Goal: Information Seeking & Learning: Learn about a topic

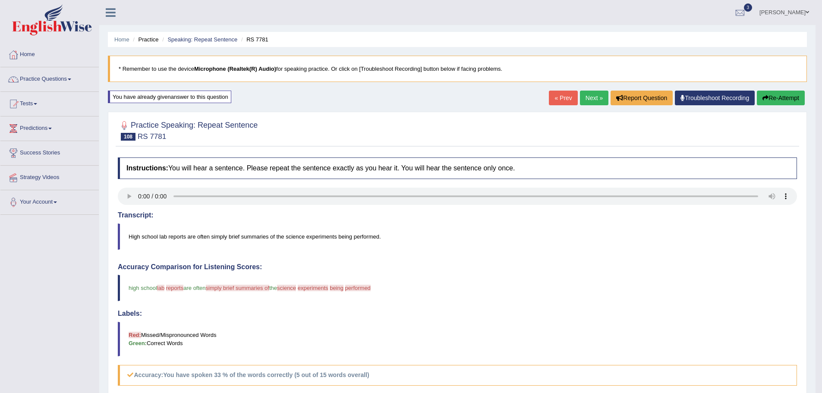
click at [589, 93] on link "Next »" at bounding box center [594, 98] width 28 height 15
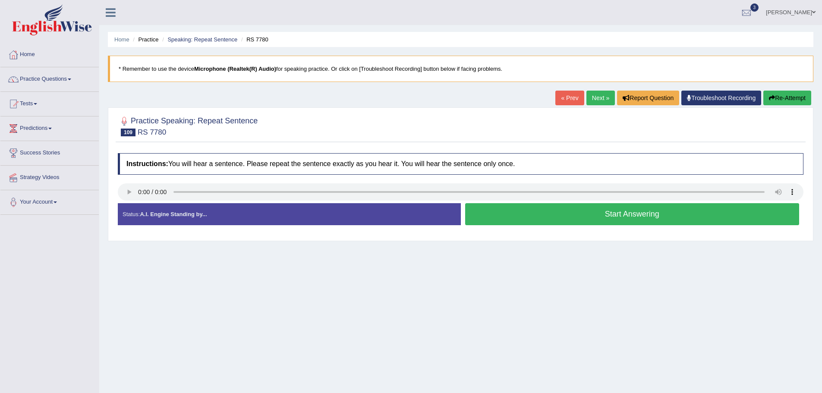
click at [504, 217] on button "Start Answering" at bounding box center [632, 214] width 334 height 22
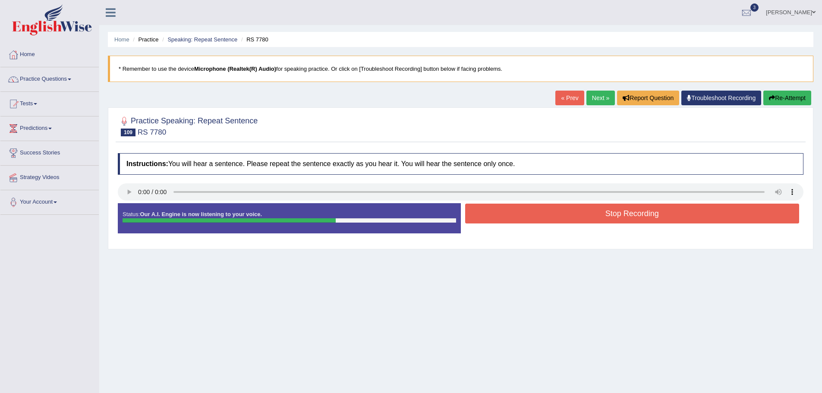
click at [506, 217] on button "Stop Recording" at bounding box center [632, 214] width 334 height 20
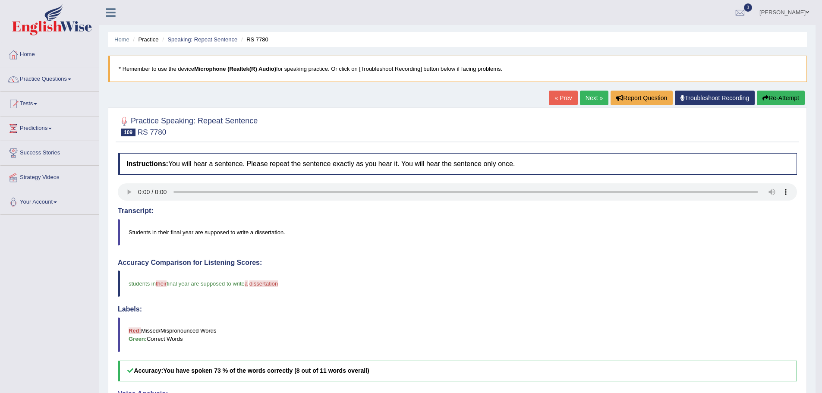
click at [789, 94] on button "Re-Attempt" at bounding box center [781, 98] width 48 height 15
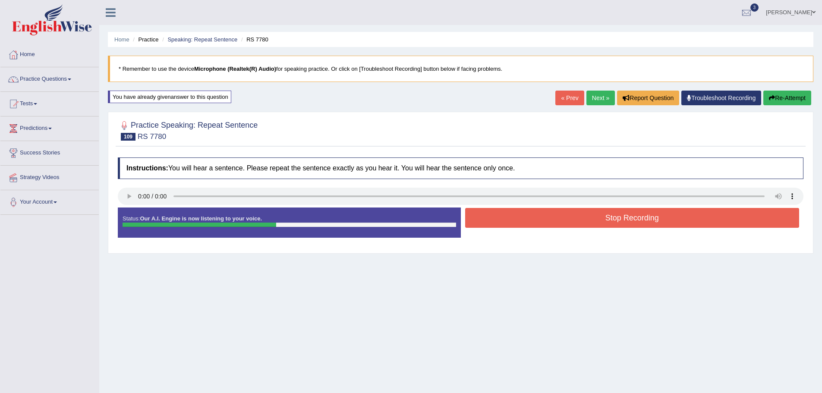
click at [612, 219] on button "Stop Recording" at bounding box center [632, 218] width 334 height 20
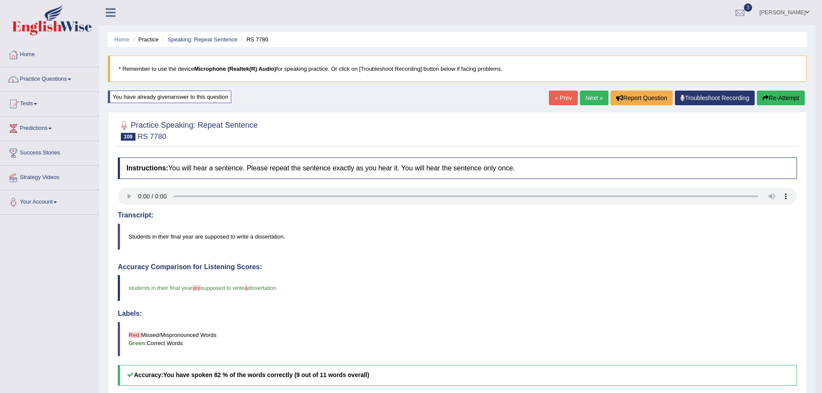
click at [765, 100] on icon "button" at bounding box center [765, 98] width 6 height 6
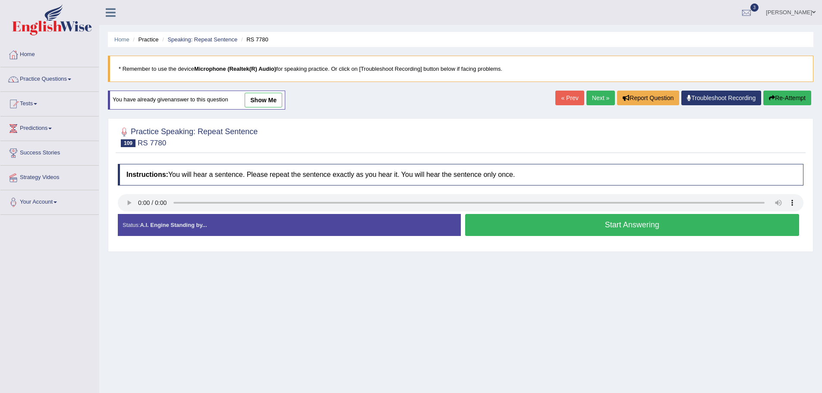
click at [576, 224] on button "Start Answering" at bounding box center [632, 225] width 334 height 22
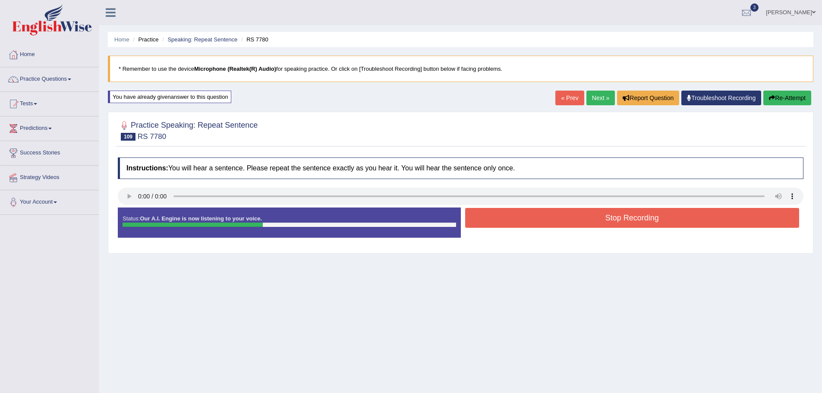
click at [579, 221] on button "Stop Recording" at bounding box center [632, 218] width 334 height 20
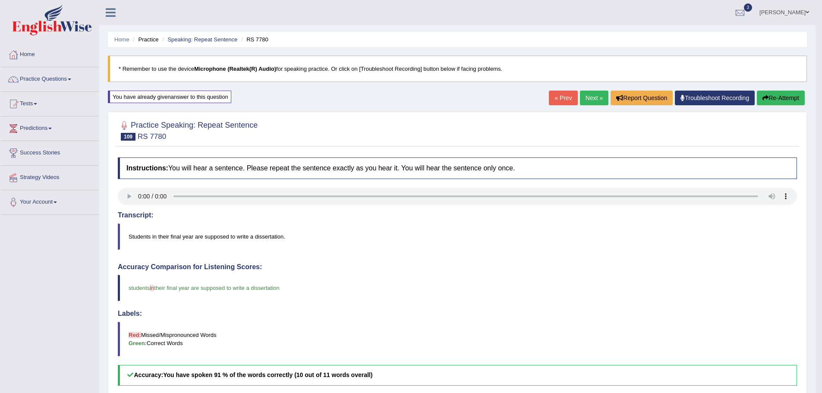
click at [767, 96] on button "Re-Attempt" at bounding box center [781, 98] width 48 height 15
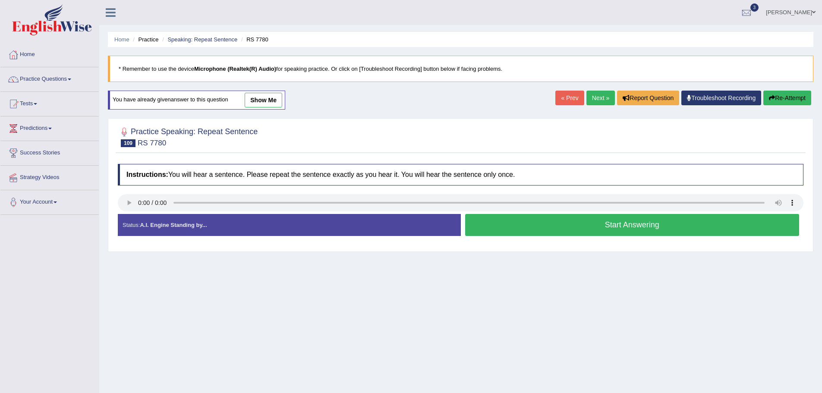
click at [587, 226] on button "Start Answering" at bounding box center [632, 225] width 334 height 22
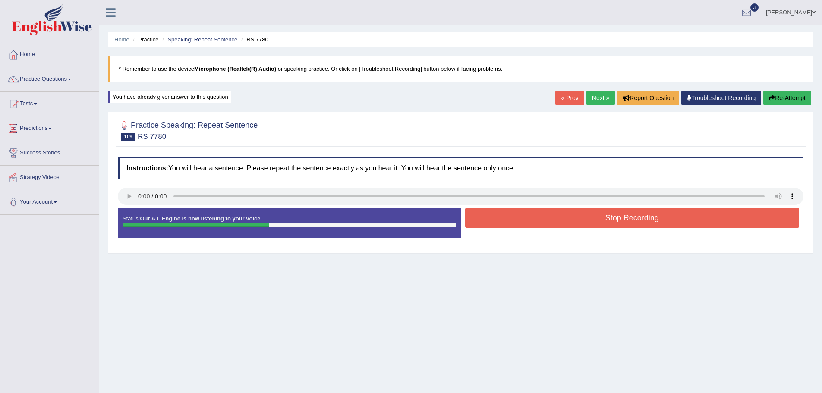
click at [592, 218] on button "Stop Recording" at bounding box center [632, 218] width 334 height 20
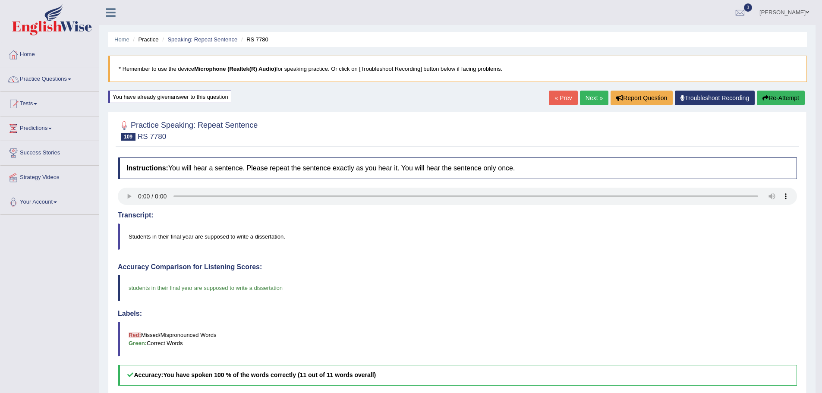
click at [592, 98] on link "Next »" at bounding box center [594, 98] width 28 height 15
